Goal: Check status: Check status

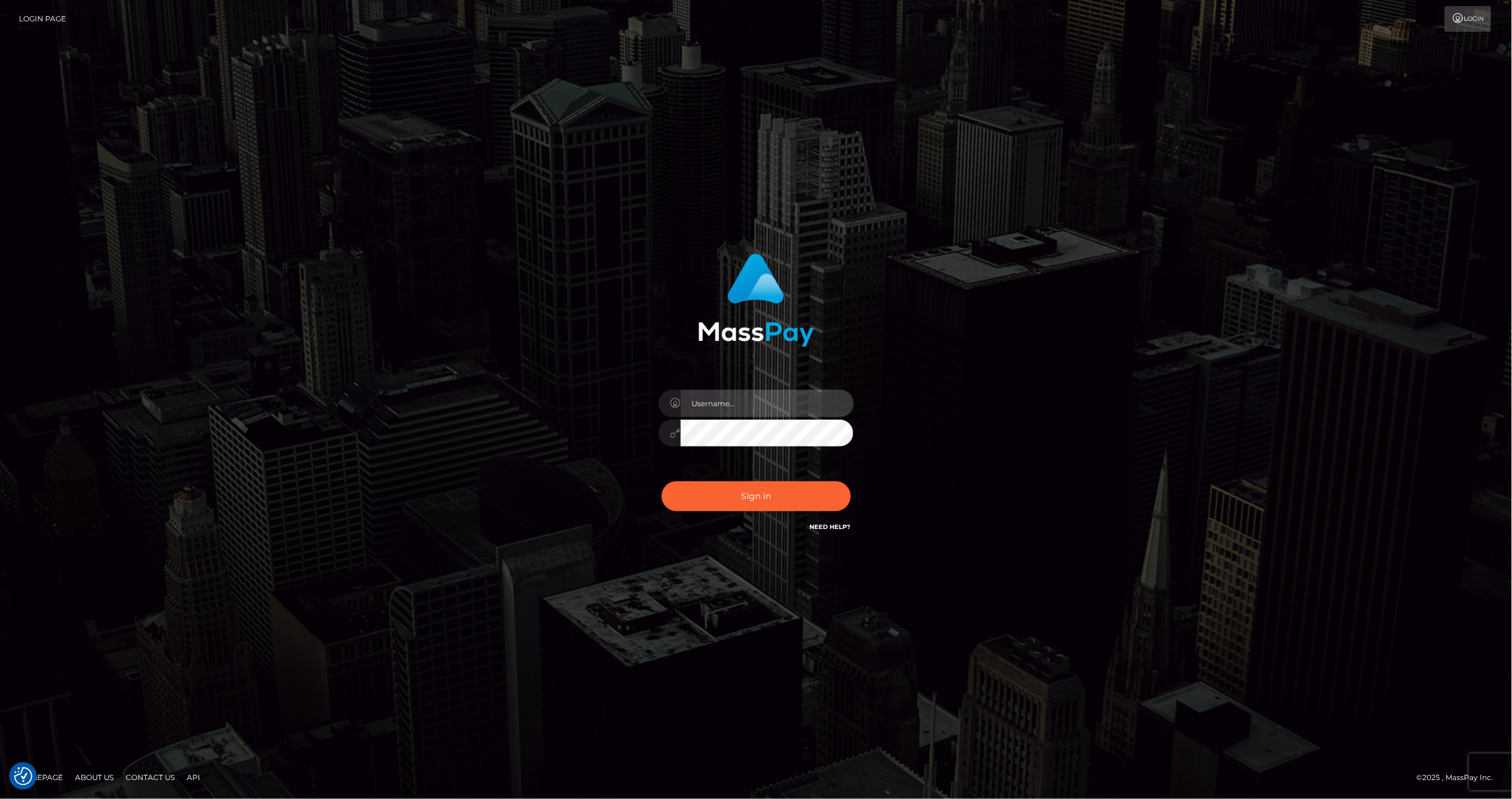
click at [744, 405] on input "text" at bounding box center [767, 403] width 173 height 28
type input "ashbil"
click at [785, 495] on button "Sign in" at bounding box center [757, 496] width 189 height 30
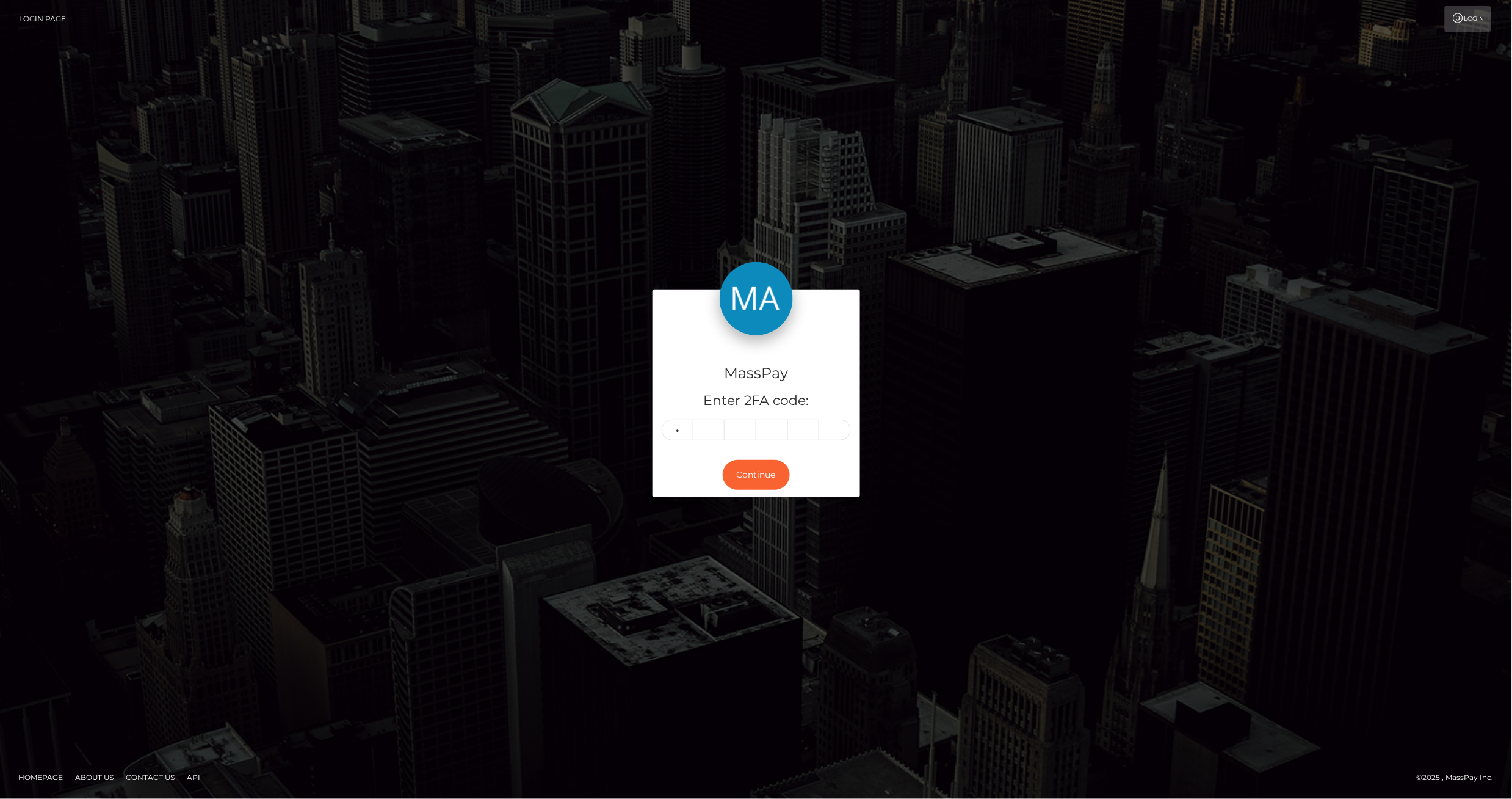
type input "2"
type input "1"
type input "6"
type input "8"
type input "2"
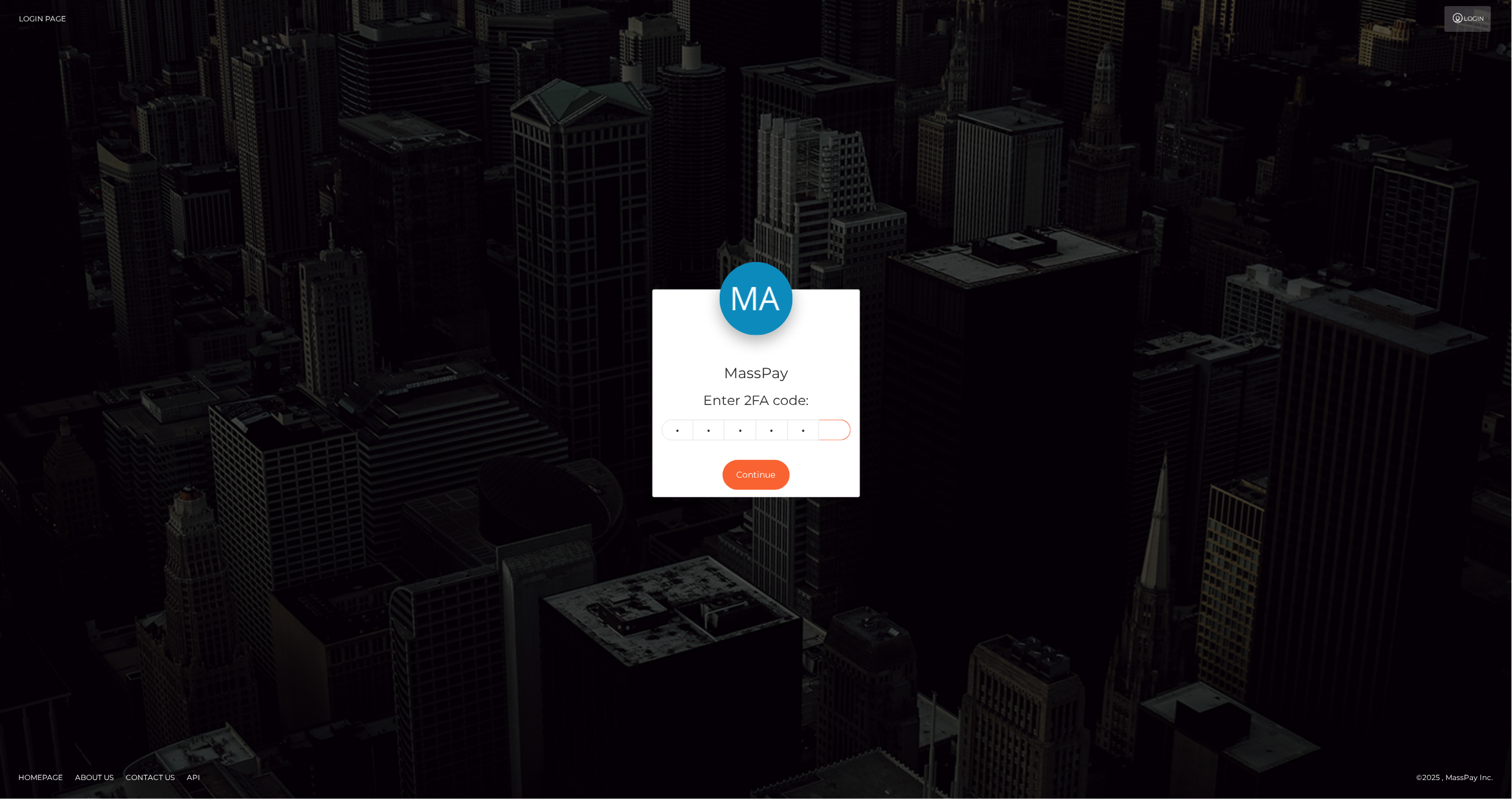
type input "1"
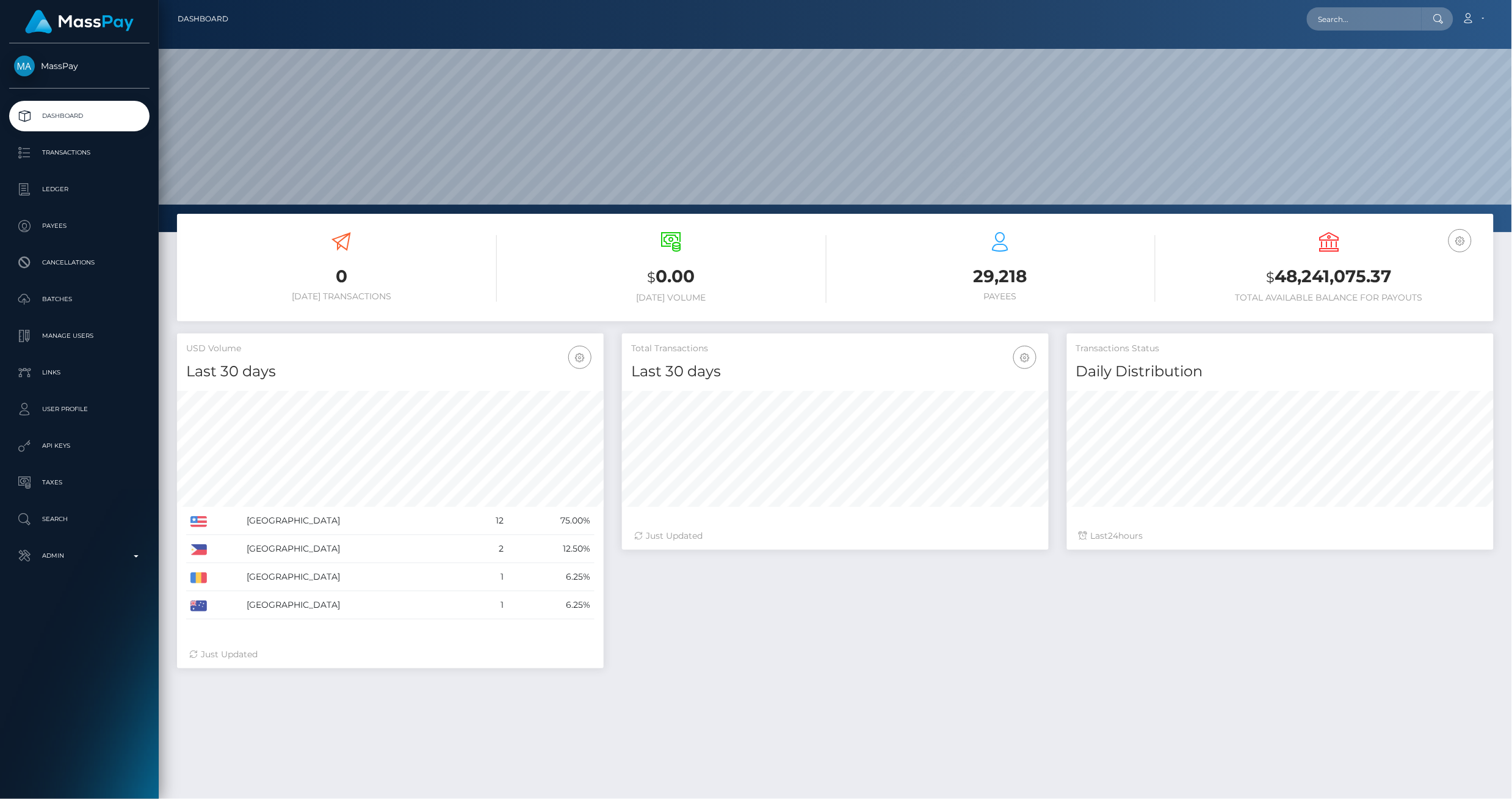
scroll to position [216, 428]
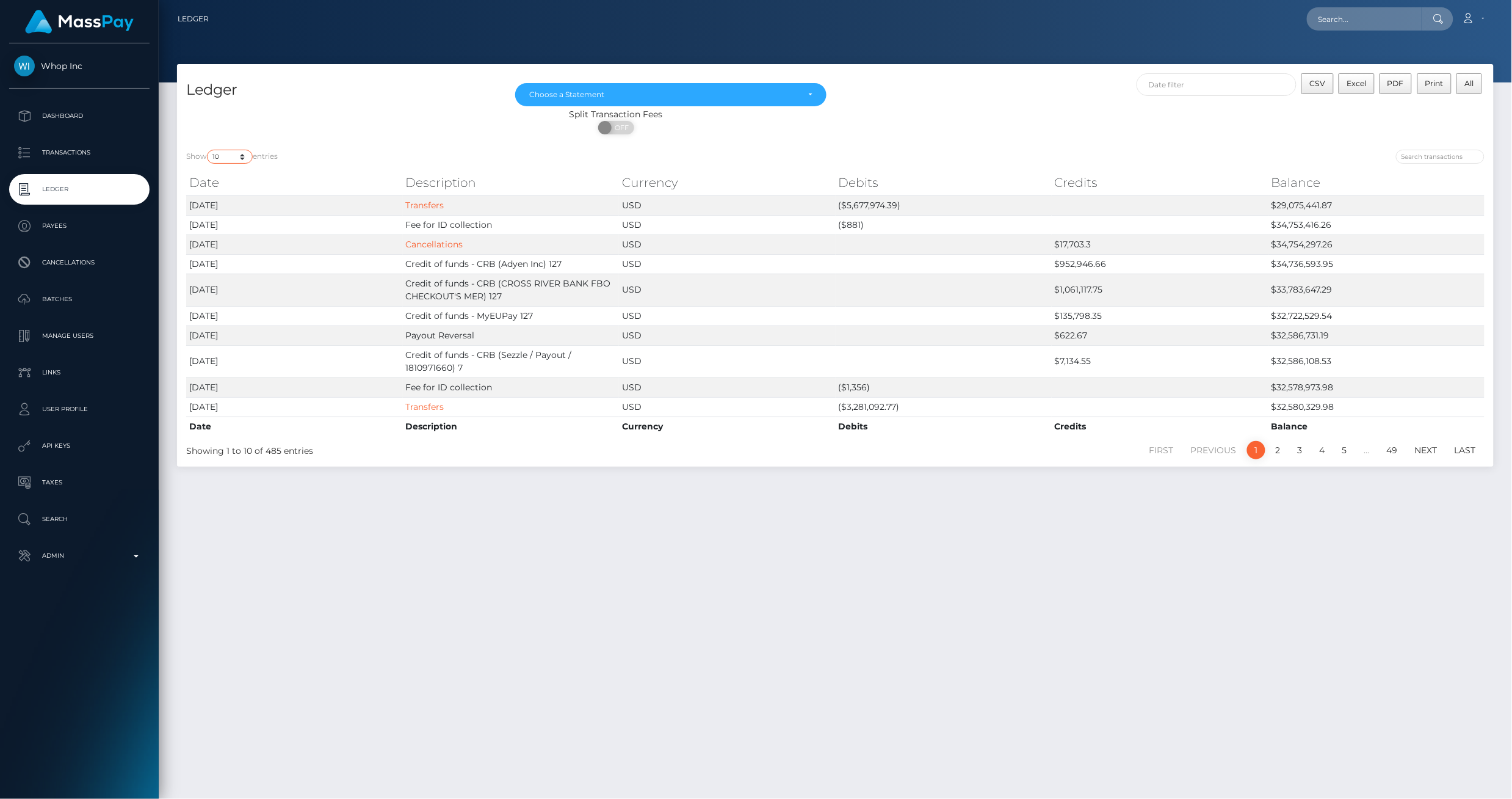
click at [245, 160] on select "10 25 50 100 250" at bounding box center [230, 156] width 46 height 14
click at [209, 149] on select "10 25 50 100 250" at bounding box center [230, 156] width 46 height 14
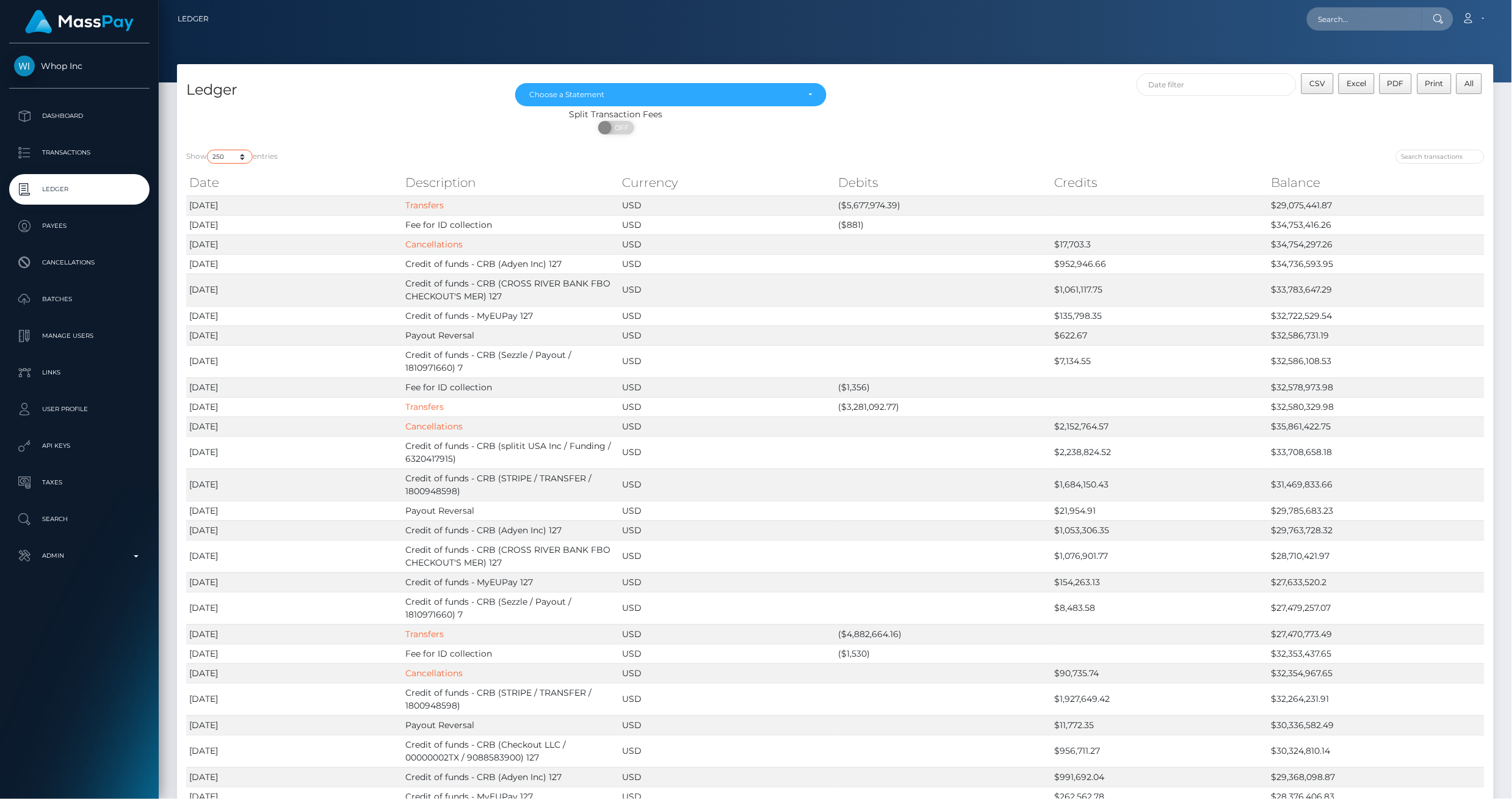
click at [245, 153] on select "10 25 50 100 250" at bounding box center [230, 156] width 46 height 14
click at [352, 160] on div "Show 10 25 50 100 250 entries" at bounding box center [506, 158] width 640 height 17
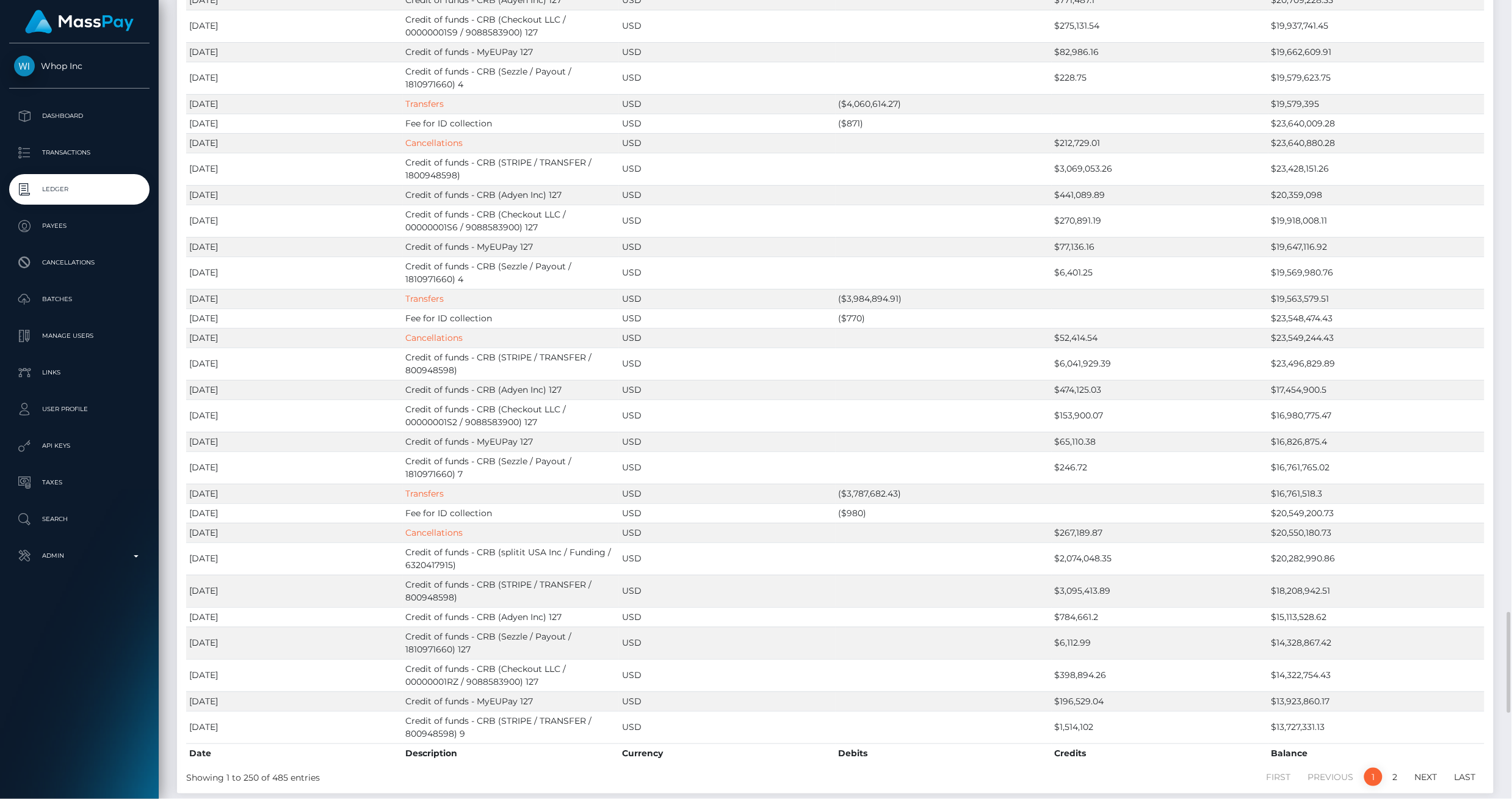
scroll to position [5508, 0]
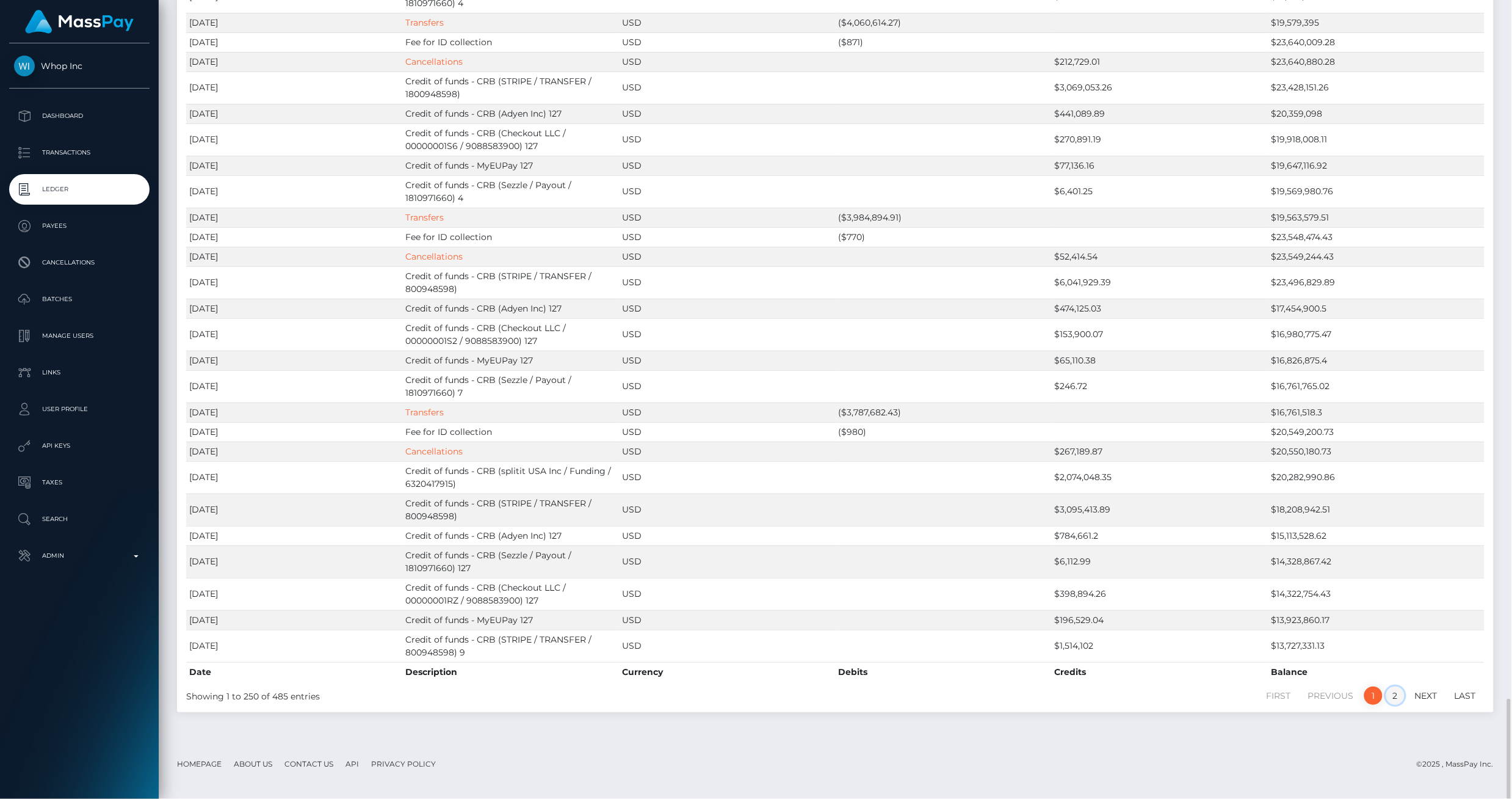
click at [1399, 704] on link "2" at bounding box center [1395, 695] width 18 height 18
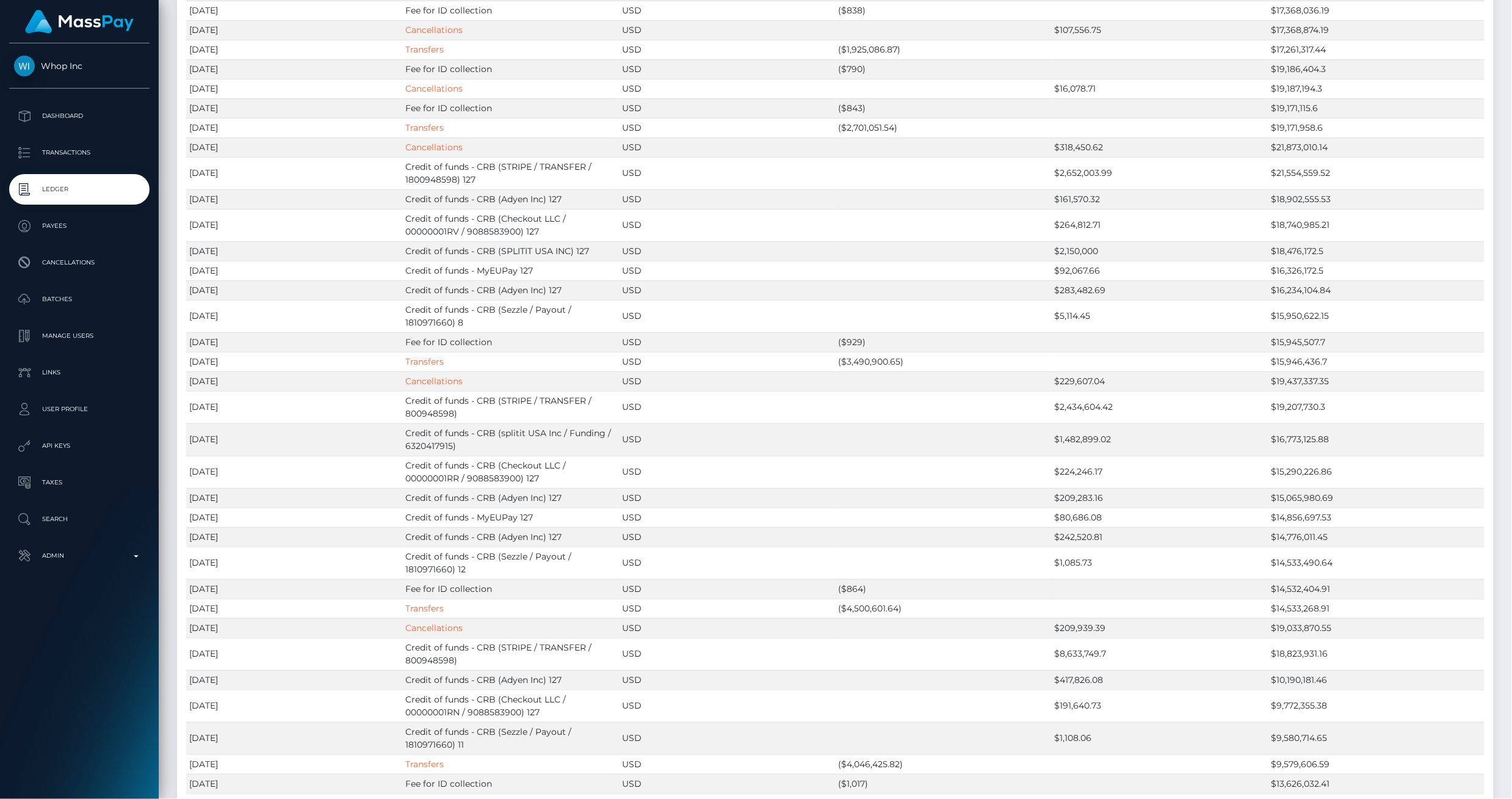
scroll to position [0, 0]
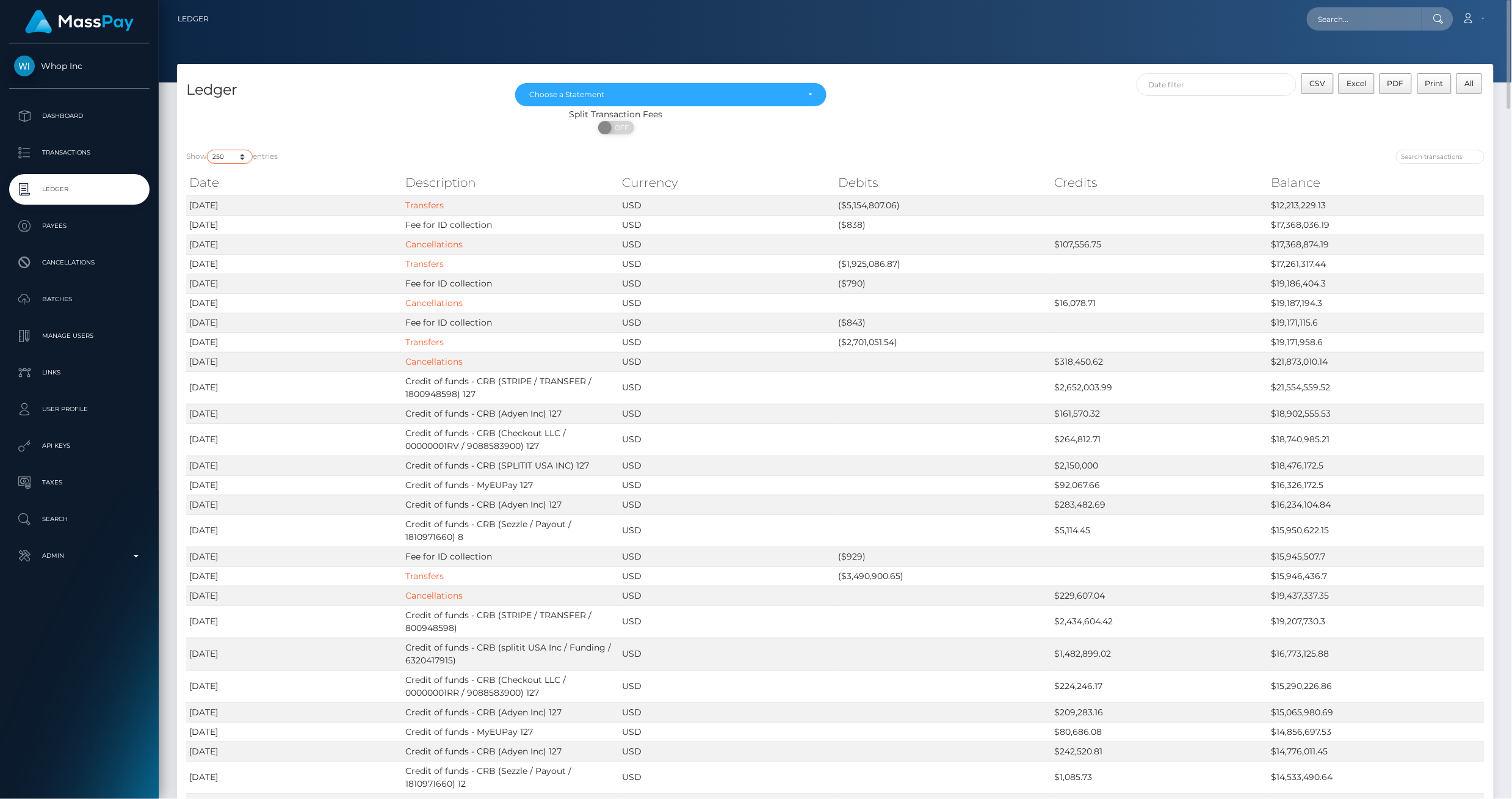
click at [242, 155] on select "10 25 50 100 250" at bounding box center [230, 156] width 46 height 14
click at [245, 161] on select "10 25 50 100 250" at bounding box center [230, 156] width 46 height 14
click at [209, 149] on select "10 25 50 100 250" at bounding box center [230, 156] width 46 height 14
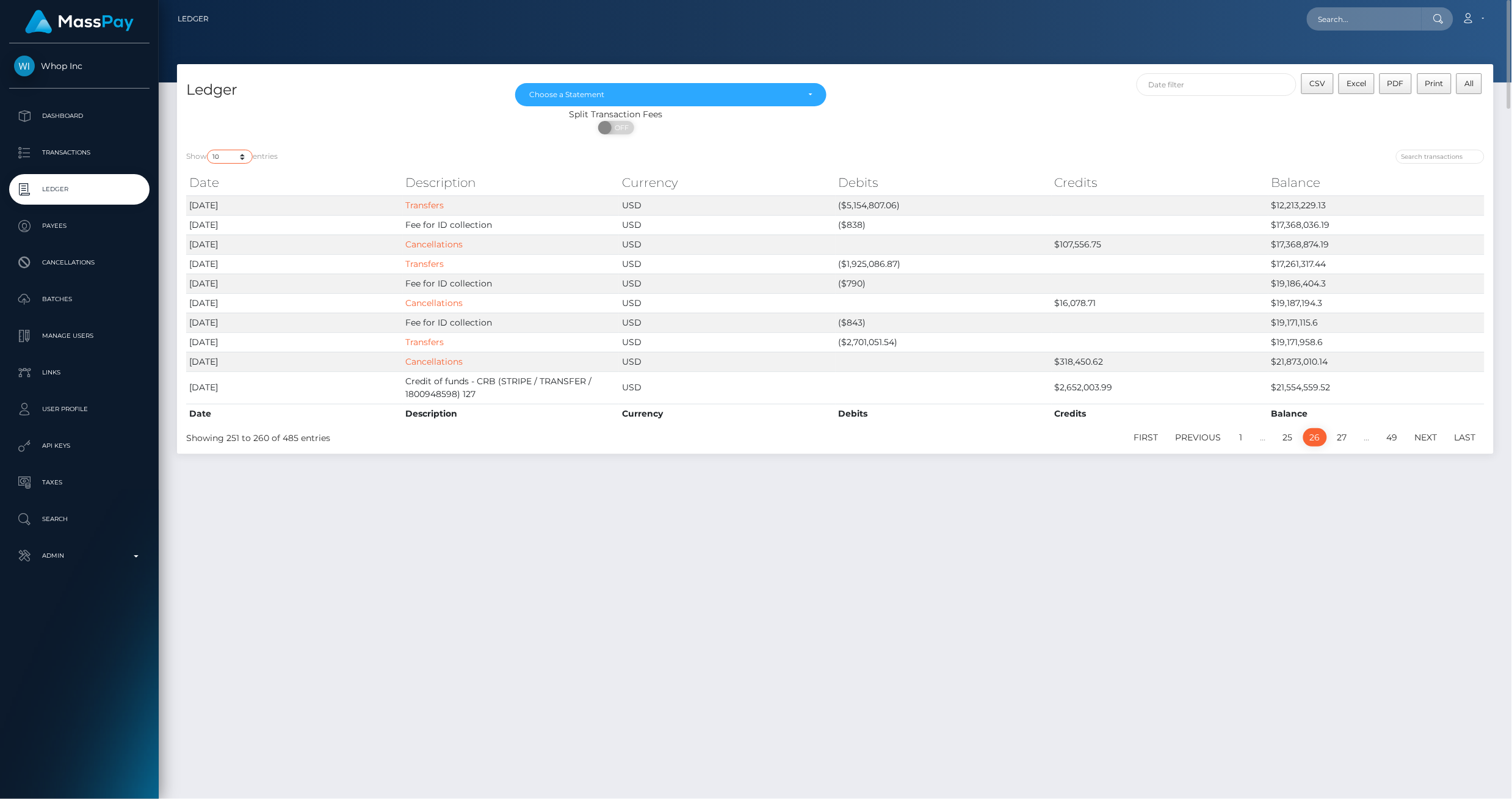
click at [227, 159] on select "10 25 50 100 250" at bounding box center [230, 156] width 46 height 14
select select "250"
click at [209, 149] on select "10 25 50 100 250" at bounding box center [230, 156] width 46 height 14
click at [67, 75] on link "Whop Inc" at bounding box center [79, 66] width 159 height 21
click at [65, 113] on p "Dashboard" at bounding box center [79, 116] width 131 height 18
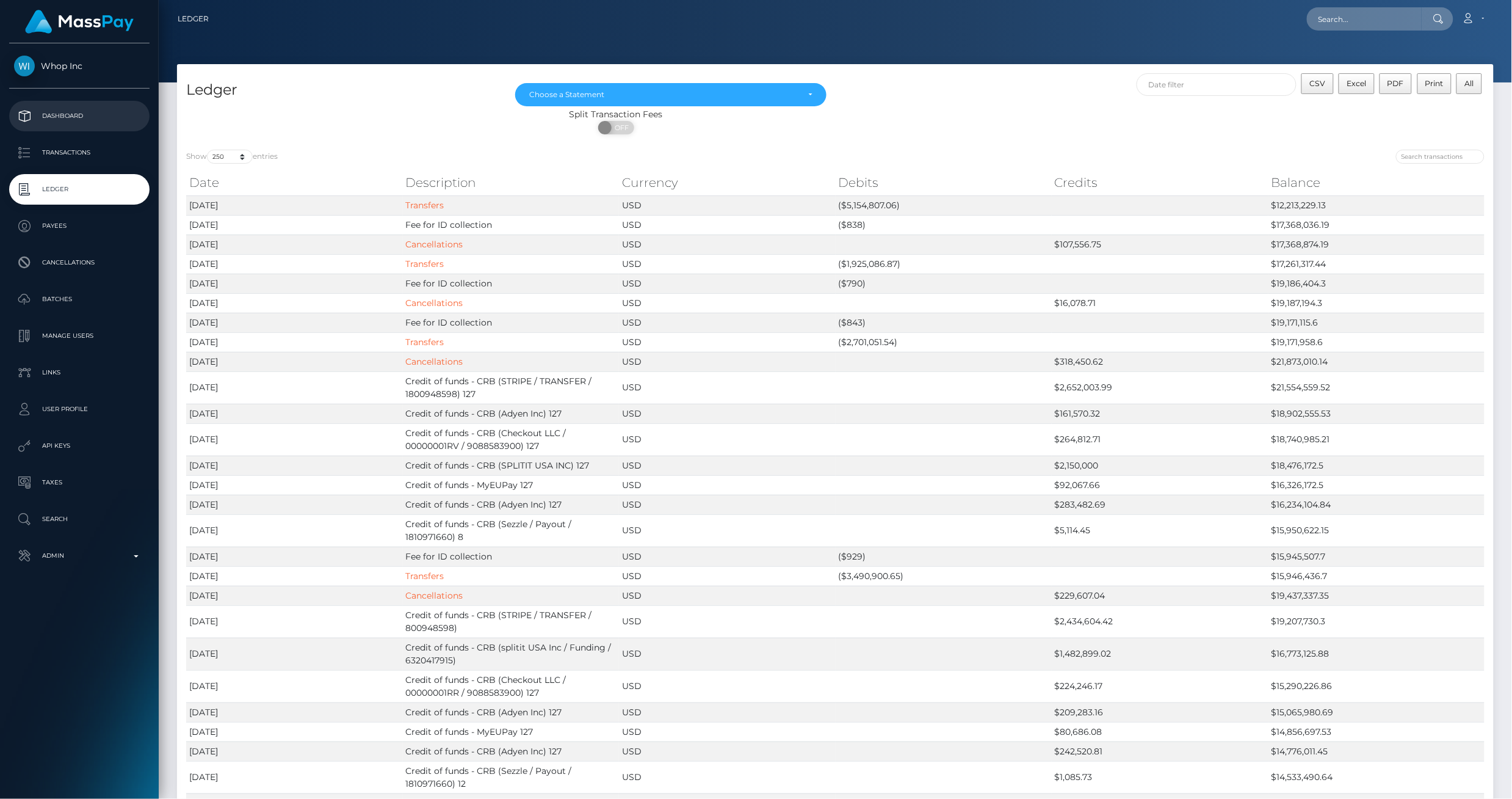
click at [54, 114] on p "Dashboard" at bounding box center [79, 116] width 131 height 18
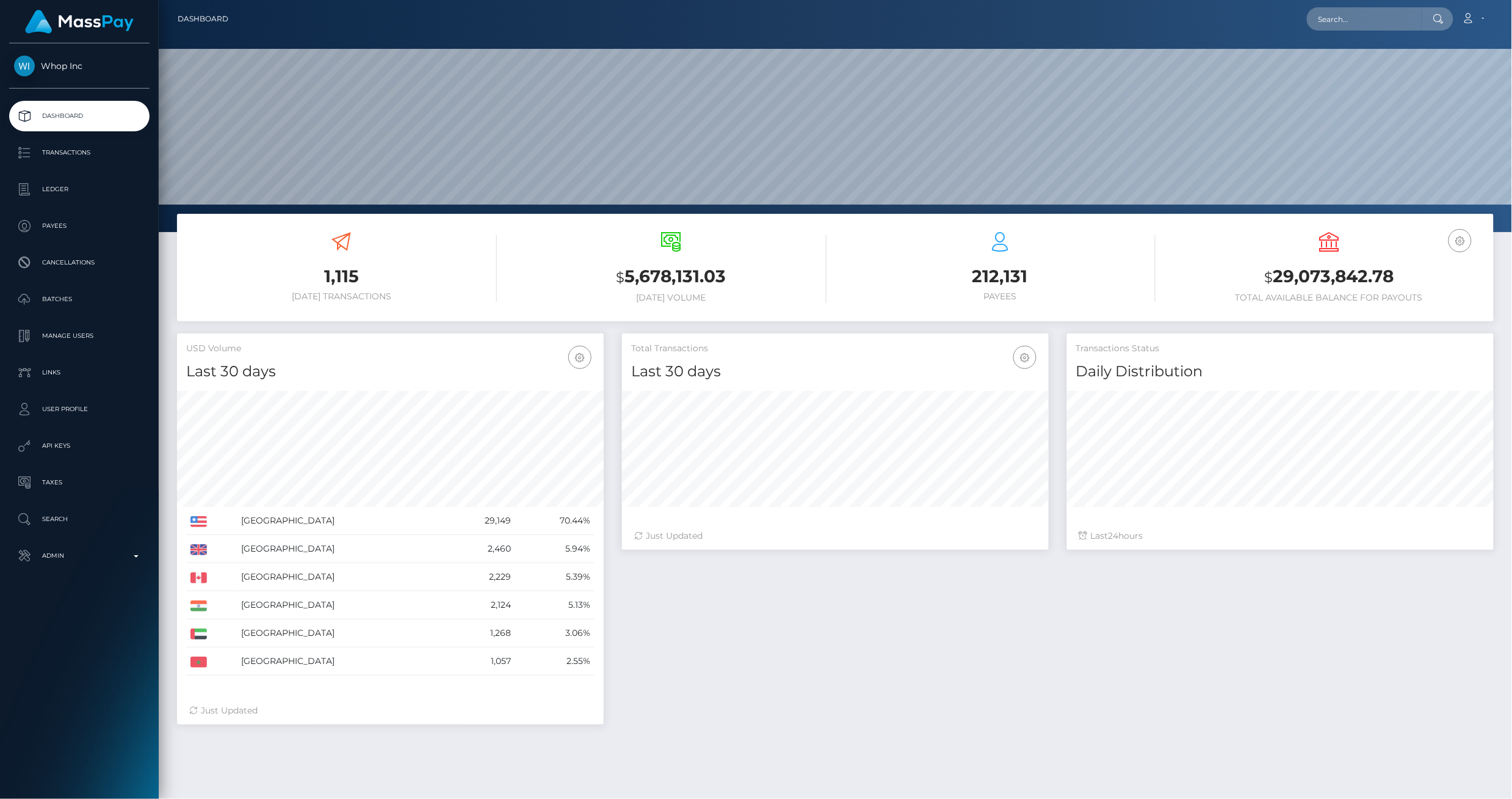
scroll to position [216, 428]
click at [1456, 241] on icon "button" at bounding box center [1460, 241] width 14 height 15
click at [1412, 276] on link "EUR Balance" at bounding box center [1424, 279] width 98 height 23
click at [1461, 239] on icon "button" at bounding box center [1460, 241] width 14 height 15
click at [1451, 301] on link "USD Balance" at bounding box center [1424, 305] width 98 height 23
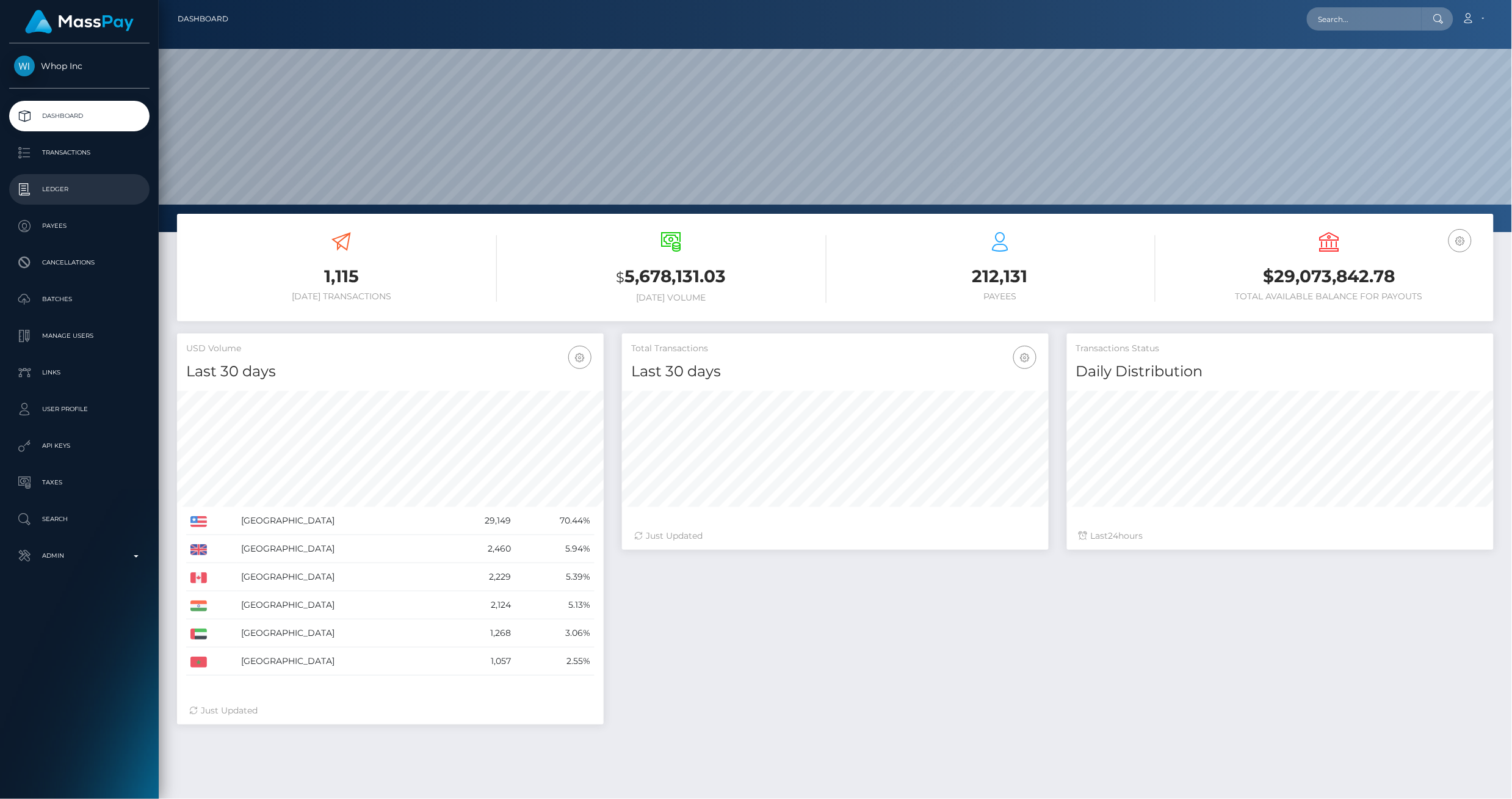
click at [75, 182] on p "Ledger" at bounding box center [79, 189] width 131 height 18
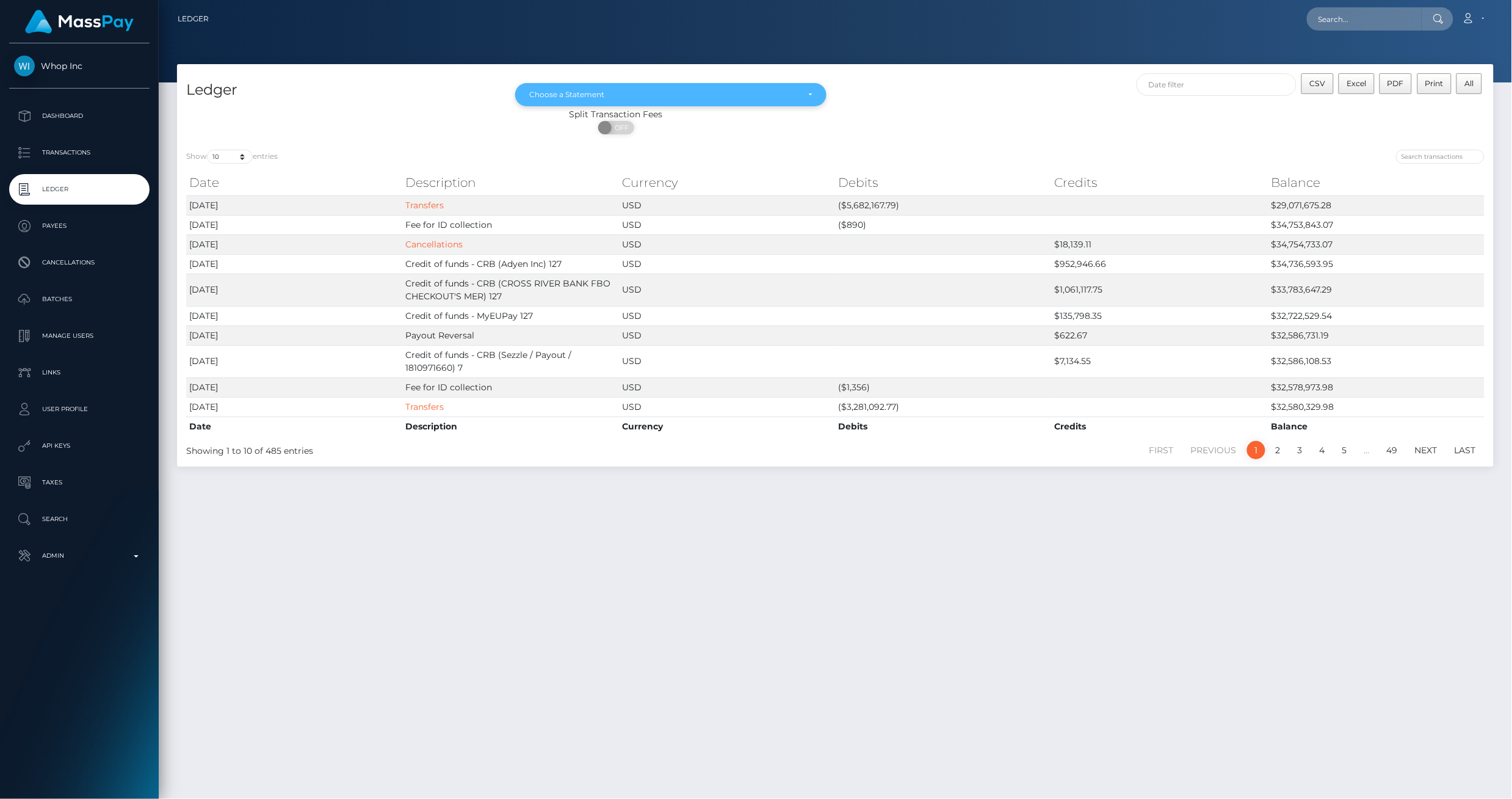
click at [814, 96] on div "Choose a Statement" at bounding box center [671, 95] width 311 height 23
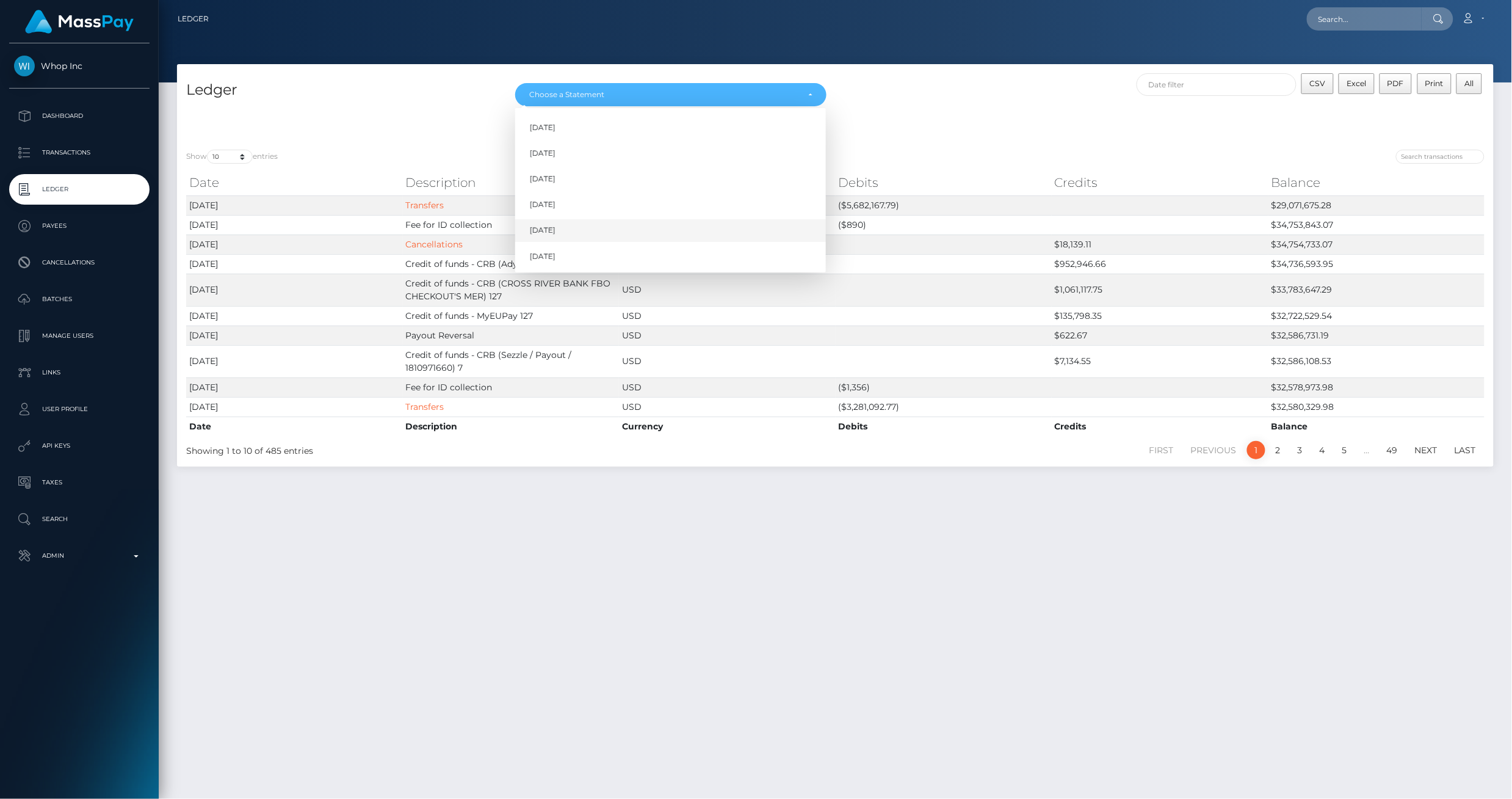
click at [599, 232] on link "[DATE]" at bounding box center [671, 231] width 311 height 23
select select "Sep 2025"
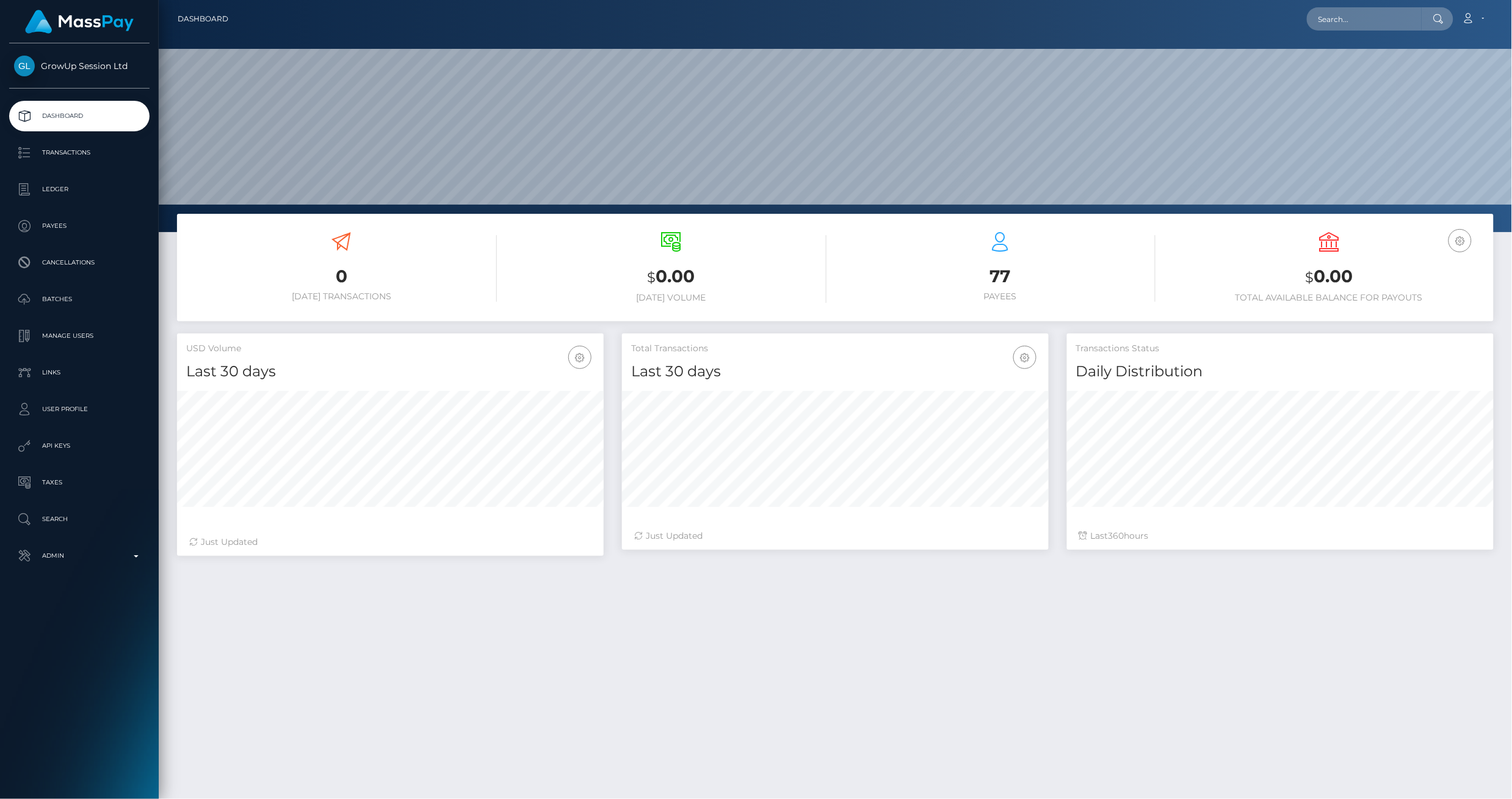
scroll to position [216, 428]
click at [1452, 236] on button "button" at bounding box center [1460, 240] width 23 height 23
click at [1411, 226] on div "USD Balance $ 0.00 Total Available Balance for Payouts" at bounding box center [1329, 269] width 311 height 92
click at [89, 196] on p "Ledger" at bounding box center [79, 189] width 131 height 18
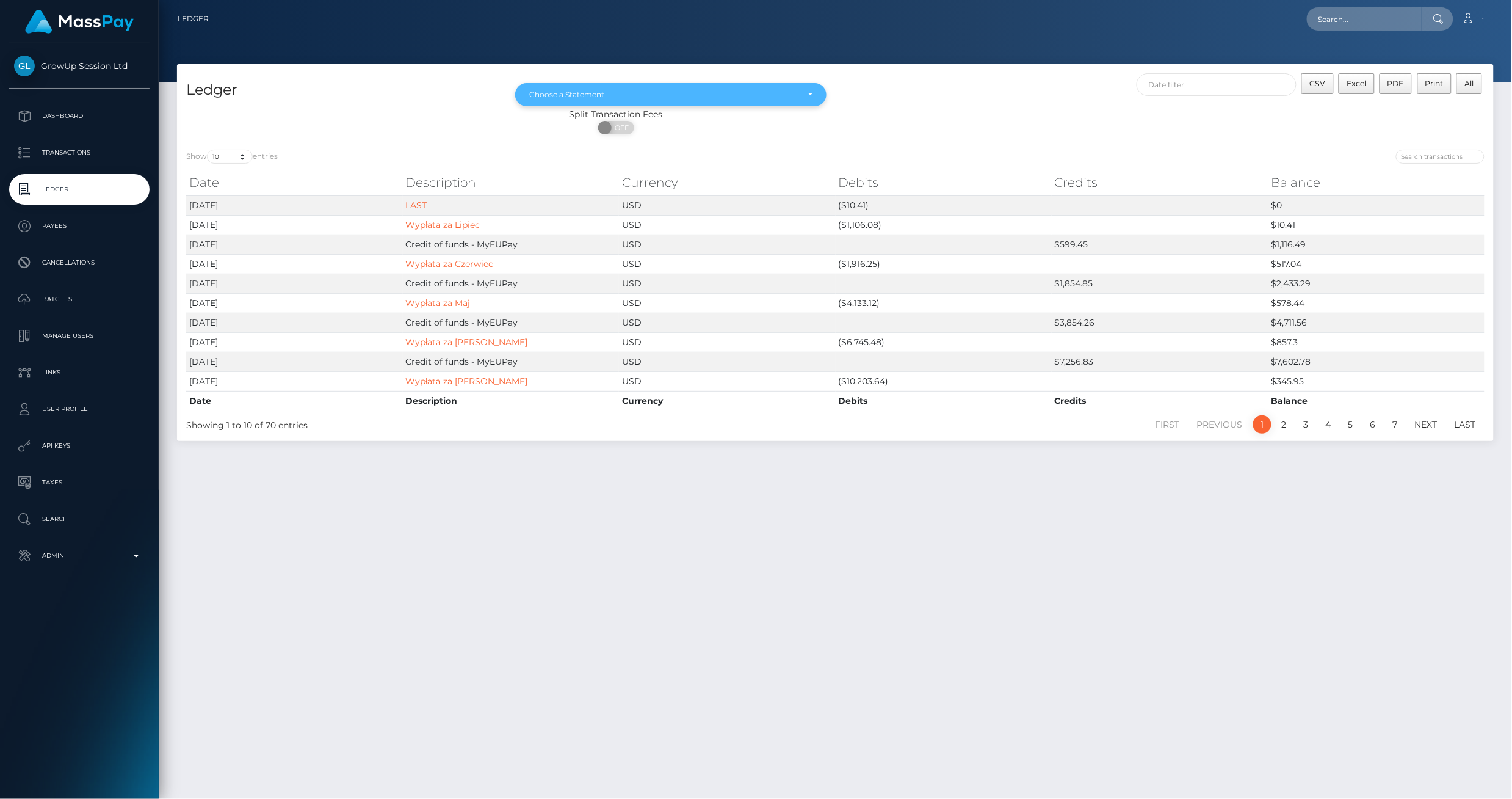
click at [627, 85] on div "Choose a Statement" at bounding box center [671, 95] width 311 height 23
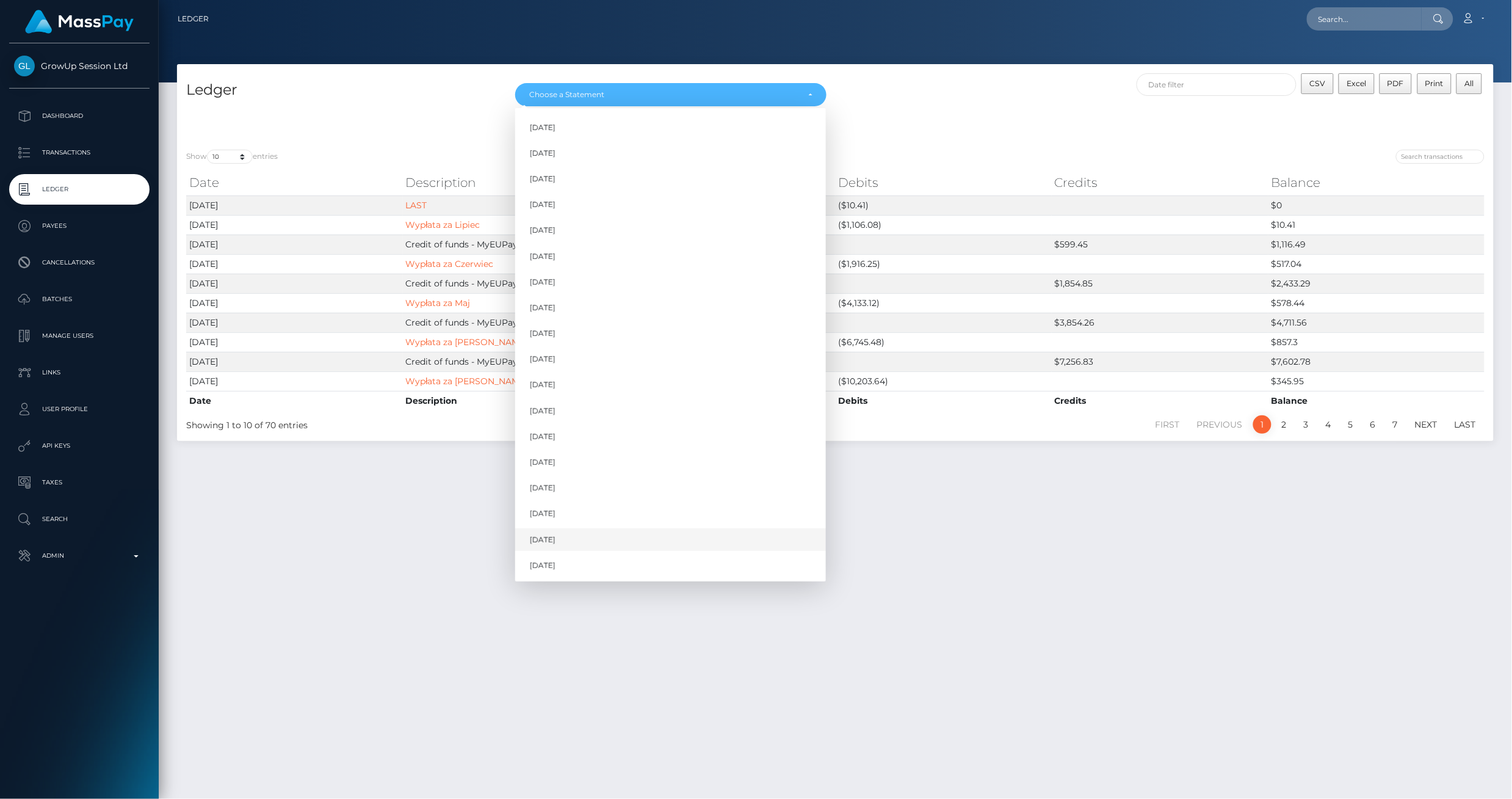
click at [603, 533] on link "[DATE]" at bounding box center [671, 540] width 311 height 23
select select "[DATE]"
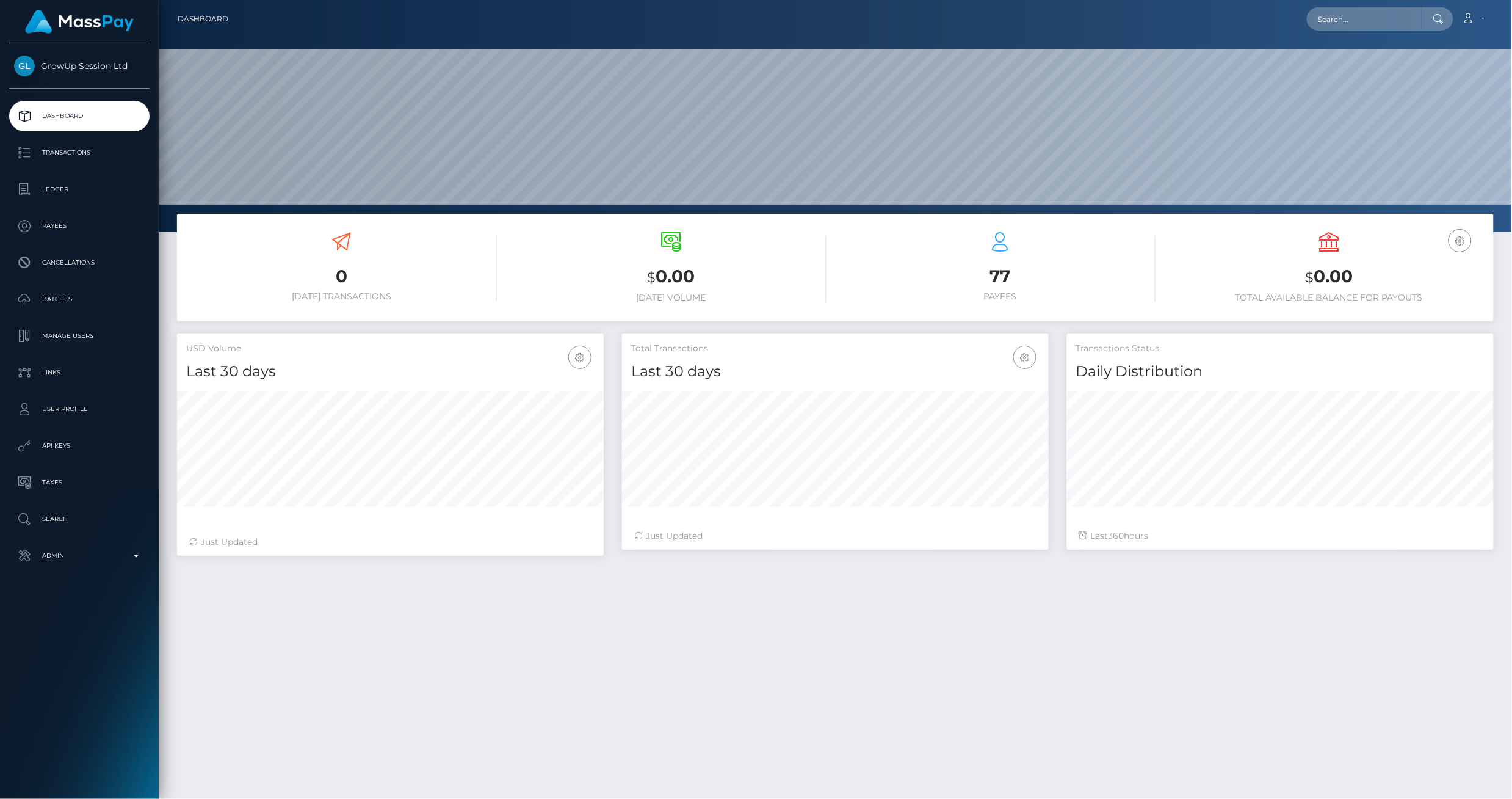
scroll to position [216, 428]
